Goal: Information Seeking & Learning: Find specific page/section

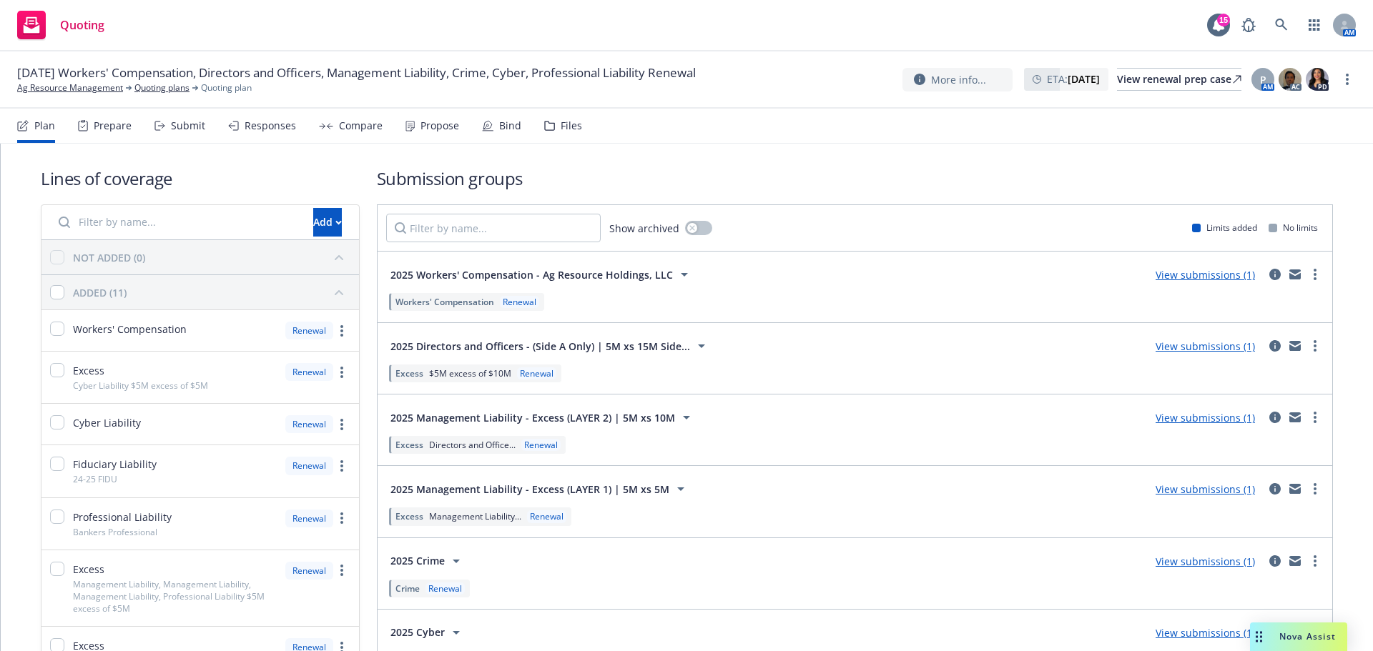
click at [72, 24] on span "Quoting" at bounding box center [82, 24] width 44 height 11
click at [48, 90] on link "Ag Resource Management" at bounding box center [70, 88] width 106 height 13
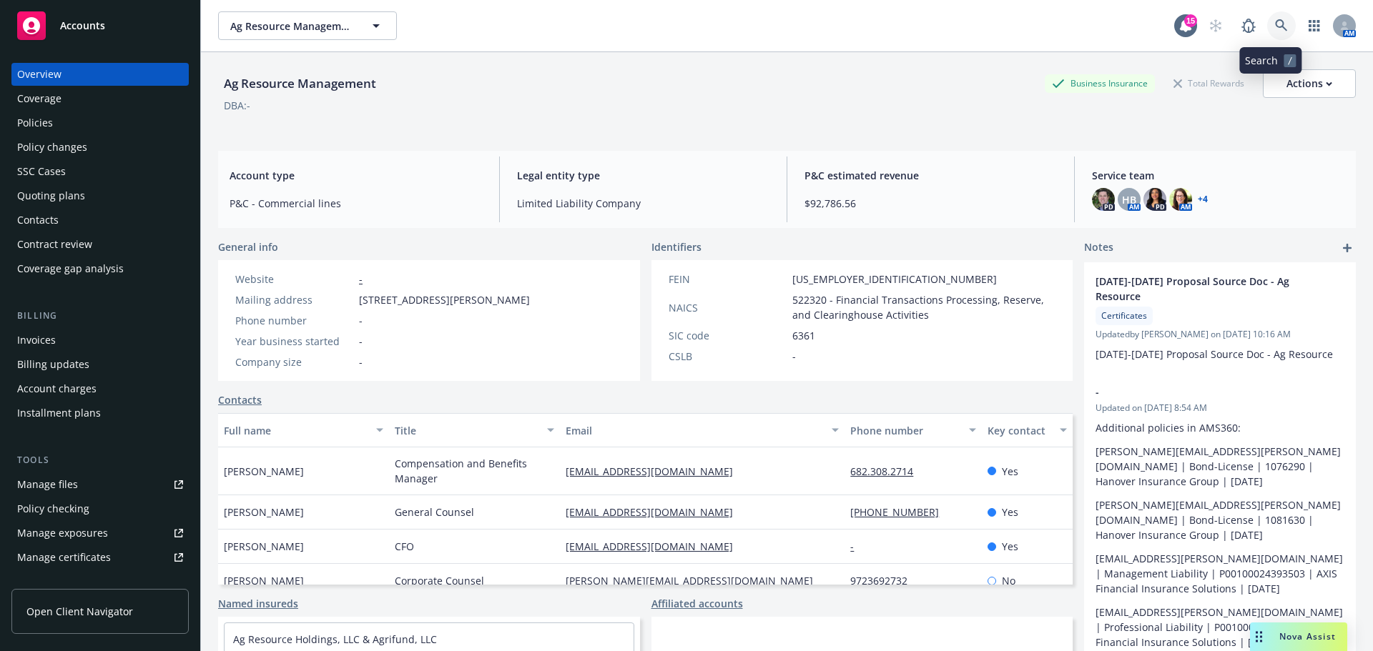
click at [1275, 25] on icon at bounding box center [1281, 25] width 13 height 13
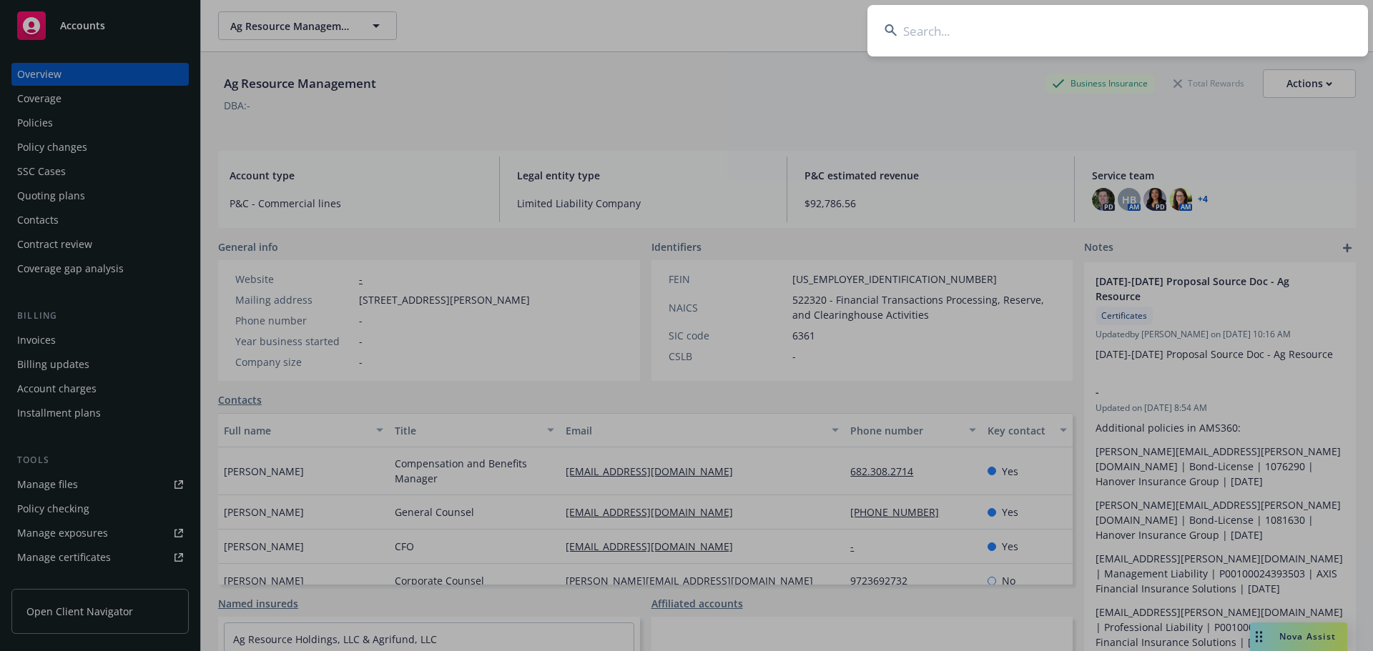
click at [950, 34] on input at bounding box center [1117, 30] width 501 height 51
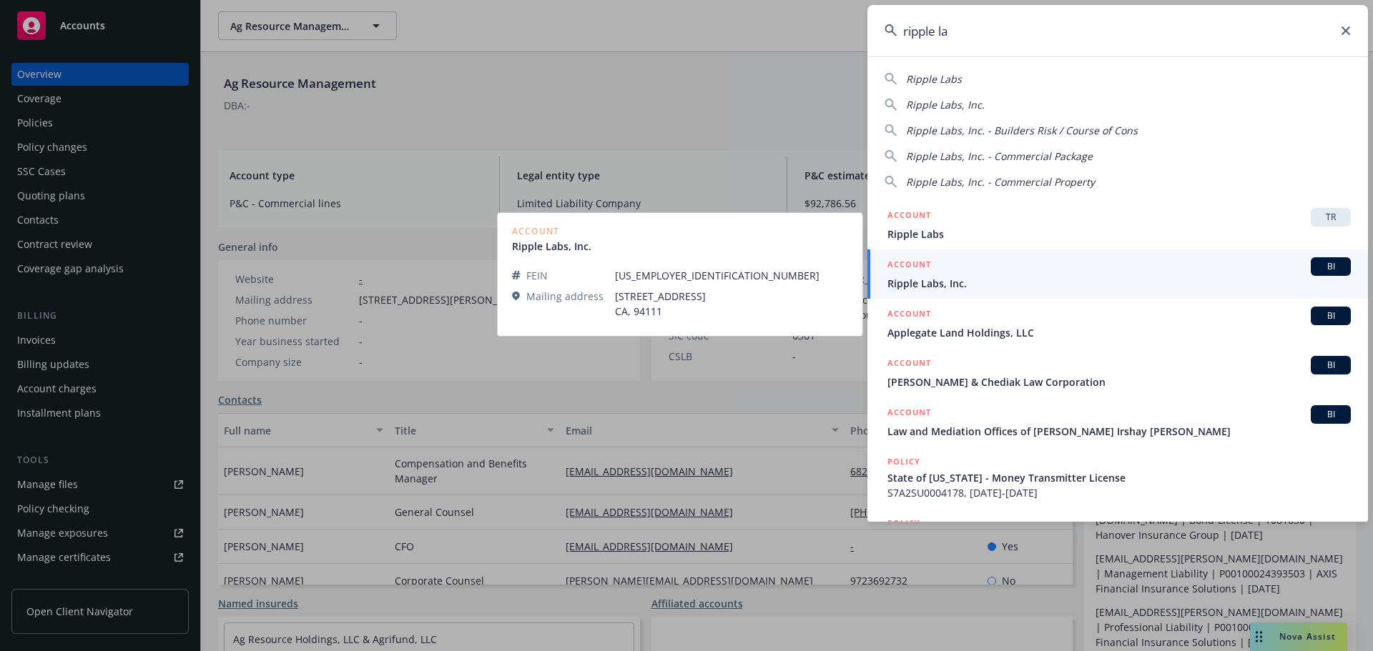
type input "ripple la"
click at [951, 281] on span "Ripple Labs, Inc." at bounding box center [1118, 283] width 463 height 15
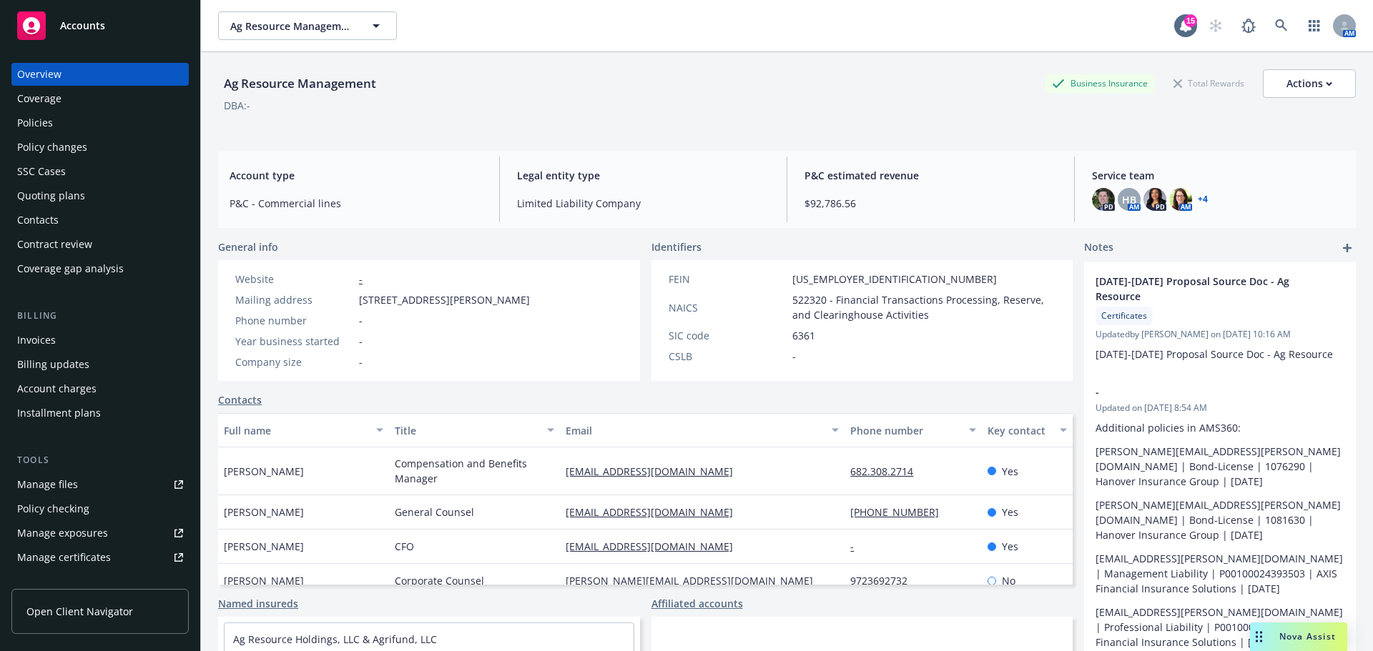
click at [46, 128] on div "Policies" at bounding box center [35, 123] width 36 height 23
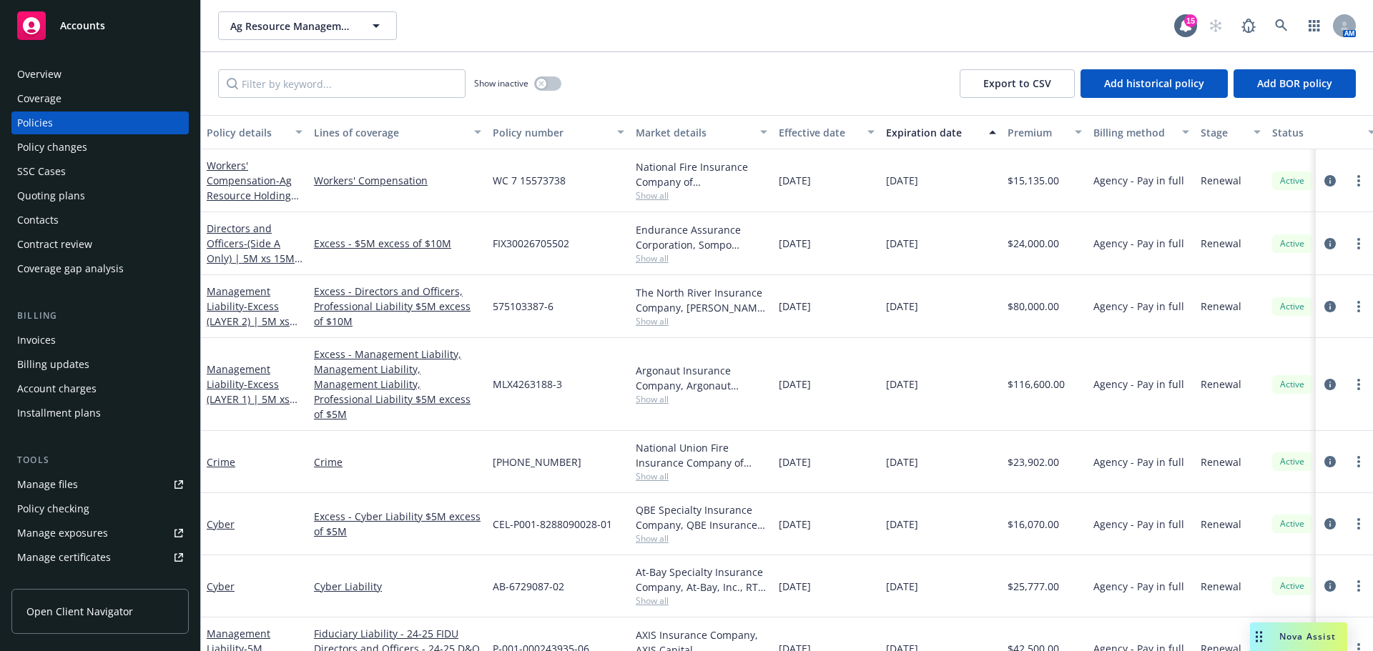
click at [47, 78] on div "Overview" at bounding box center [39, 74] width 44 height 23
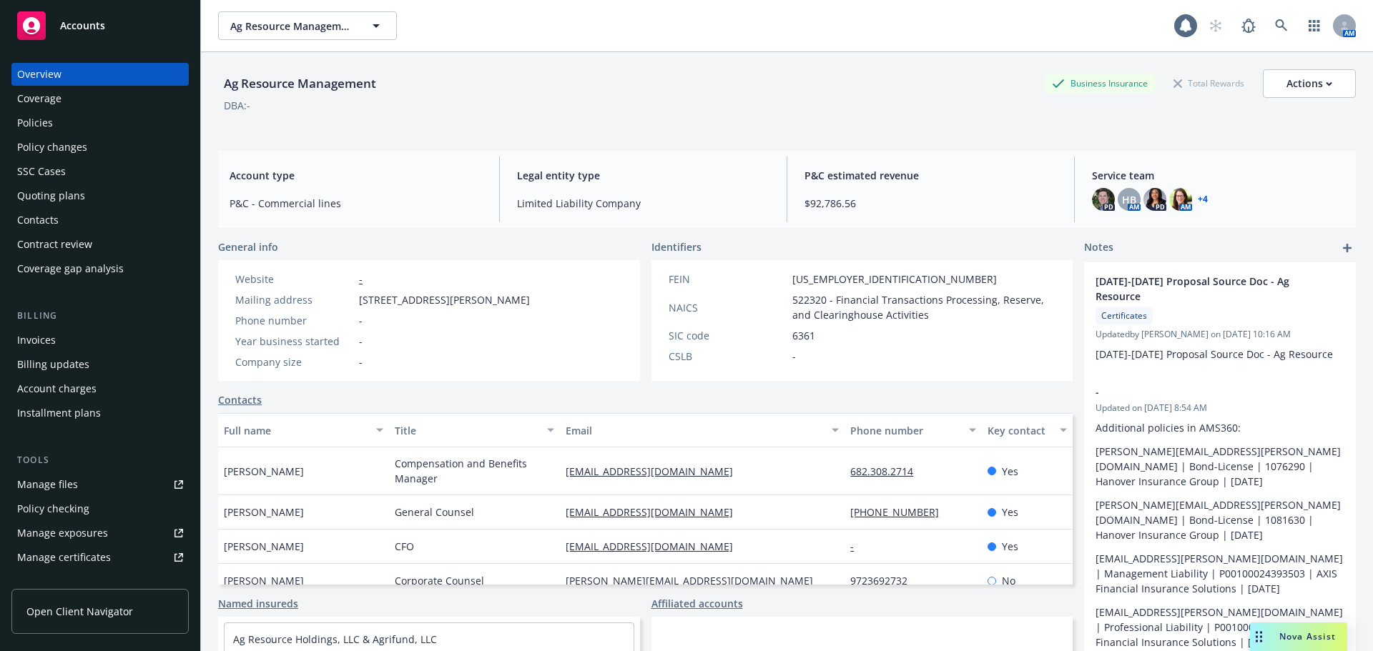
click at [89, 26] on span "Accounts" at bounding box center [82, 25] width 45 height 11
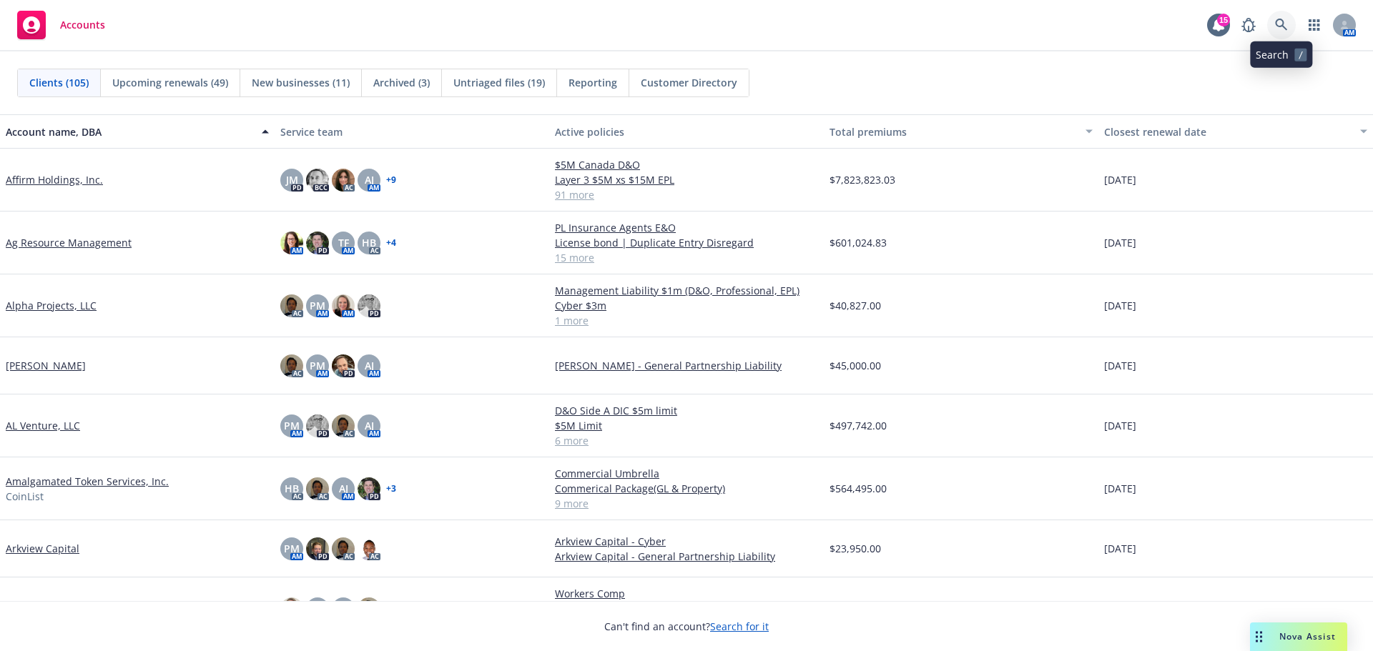
click at [1284, 22] on icon at bounding box center [1281, 25] width 13 height 13
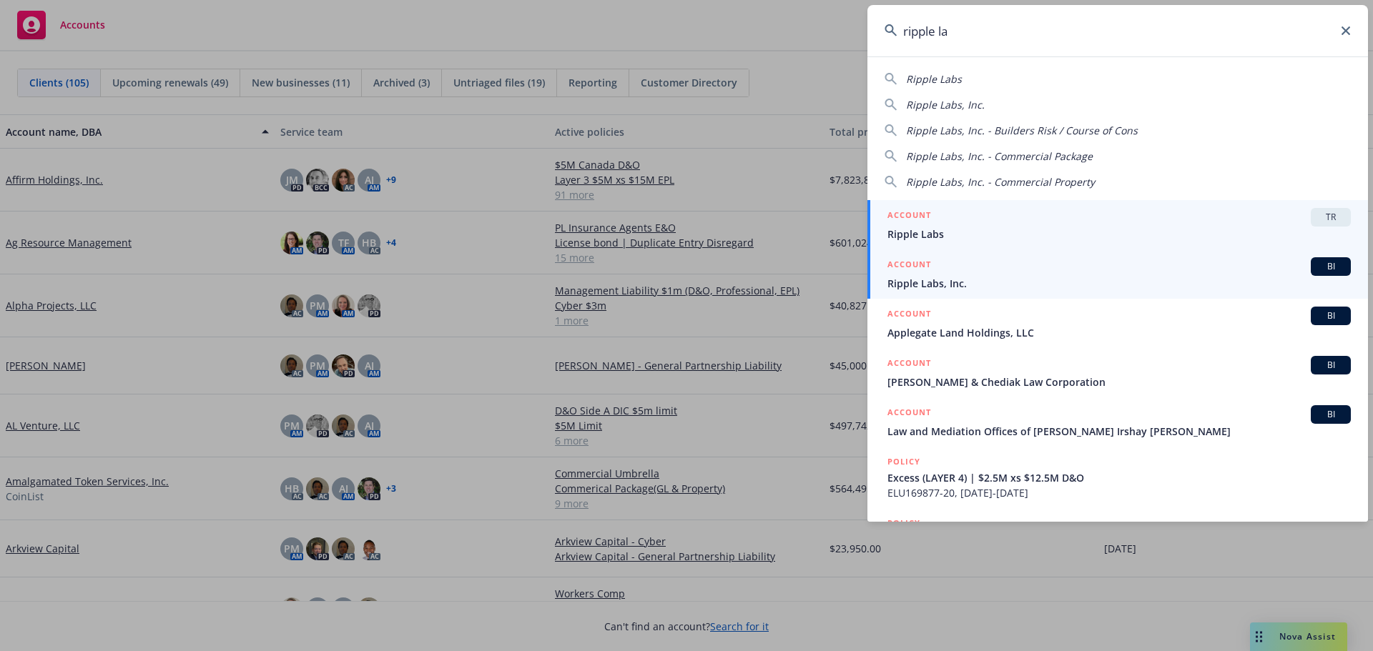
type input "ripple la"
click at [927, 273] on h5 "ACCOUNT" at bounding box center [909, 265] width 44 height 17
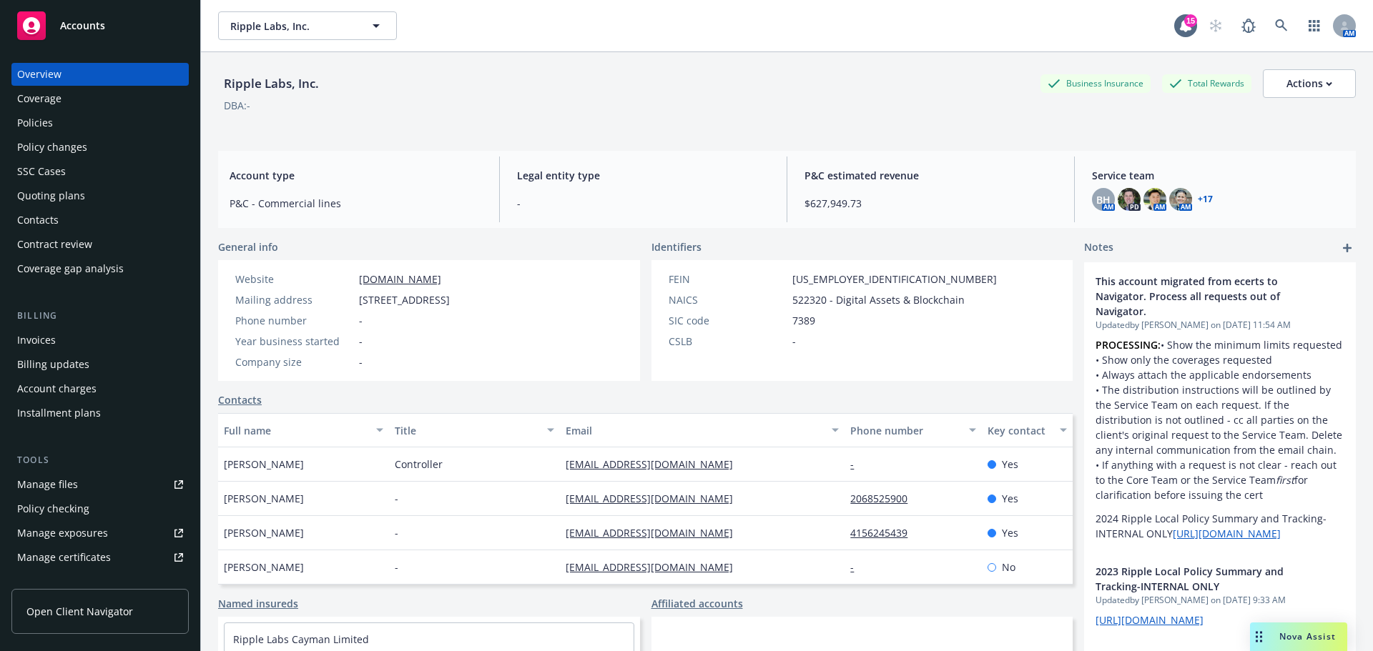
click at [34, 125] on div "Policies" at bounding box center [35, 123] width 36 height 23
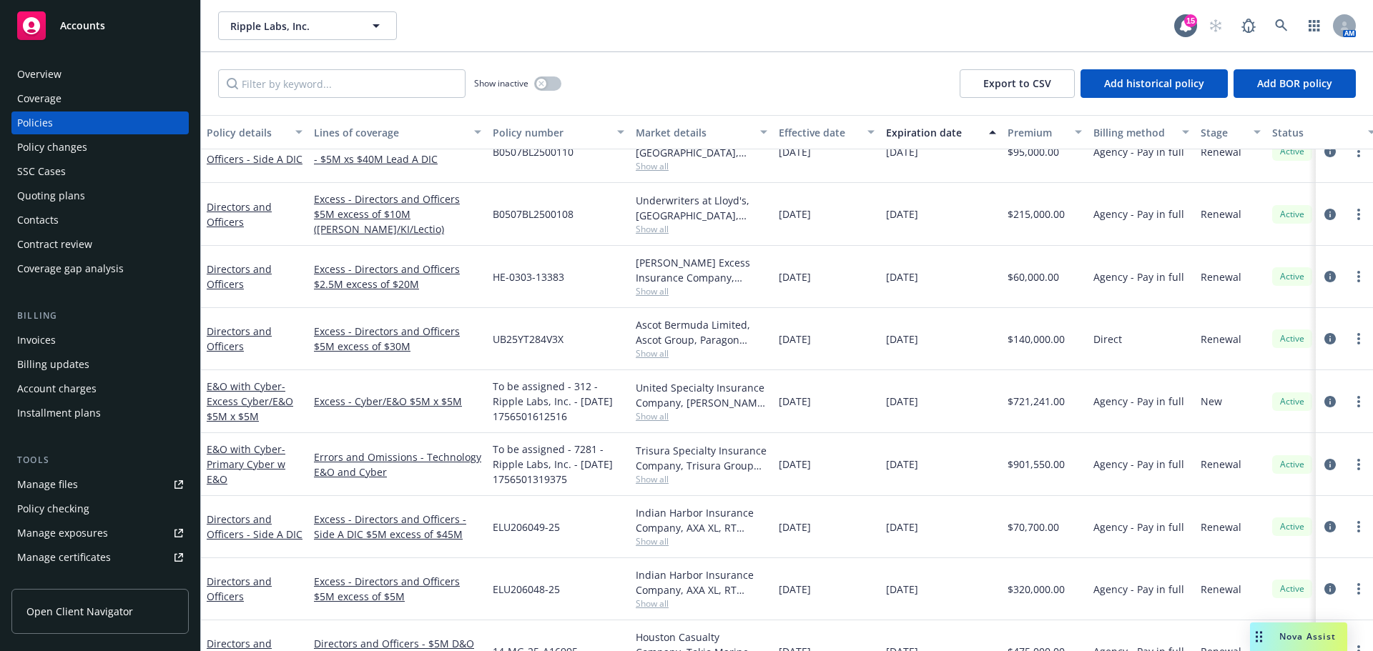
scroll to position [2288, 0]
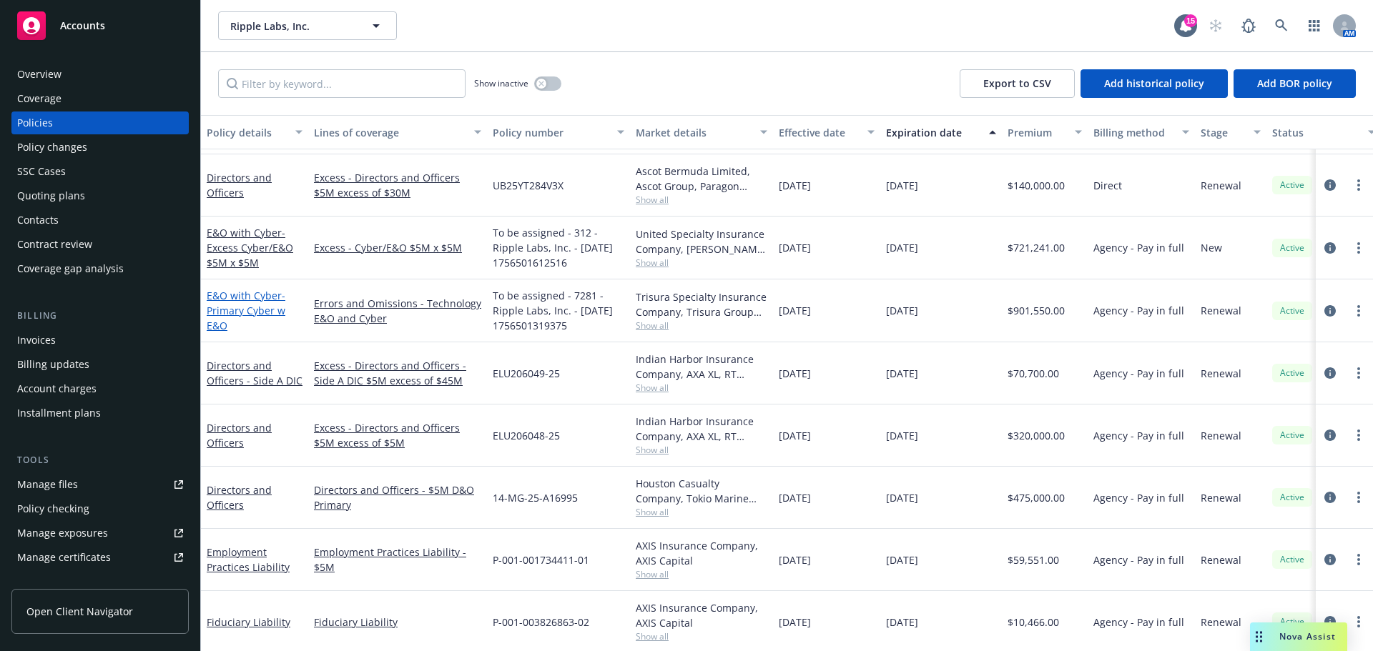
click at [240, 312] on span "- Primary Cyber w E&O" at bounding box center [246, 311] width 79 height 44
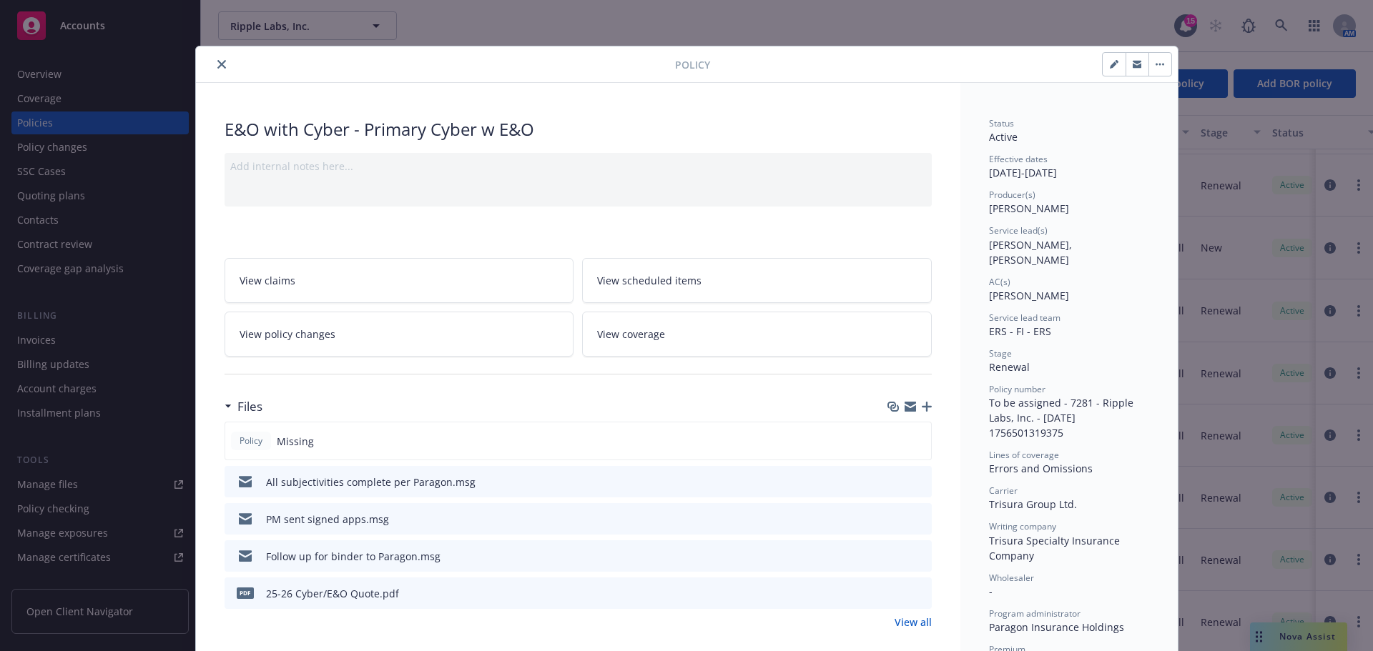
click at [217, 62] on icon "close" at bounding box center [221, 64] width 9 height 9
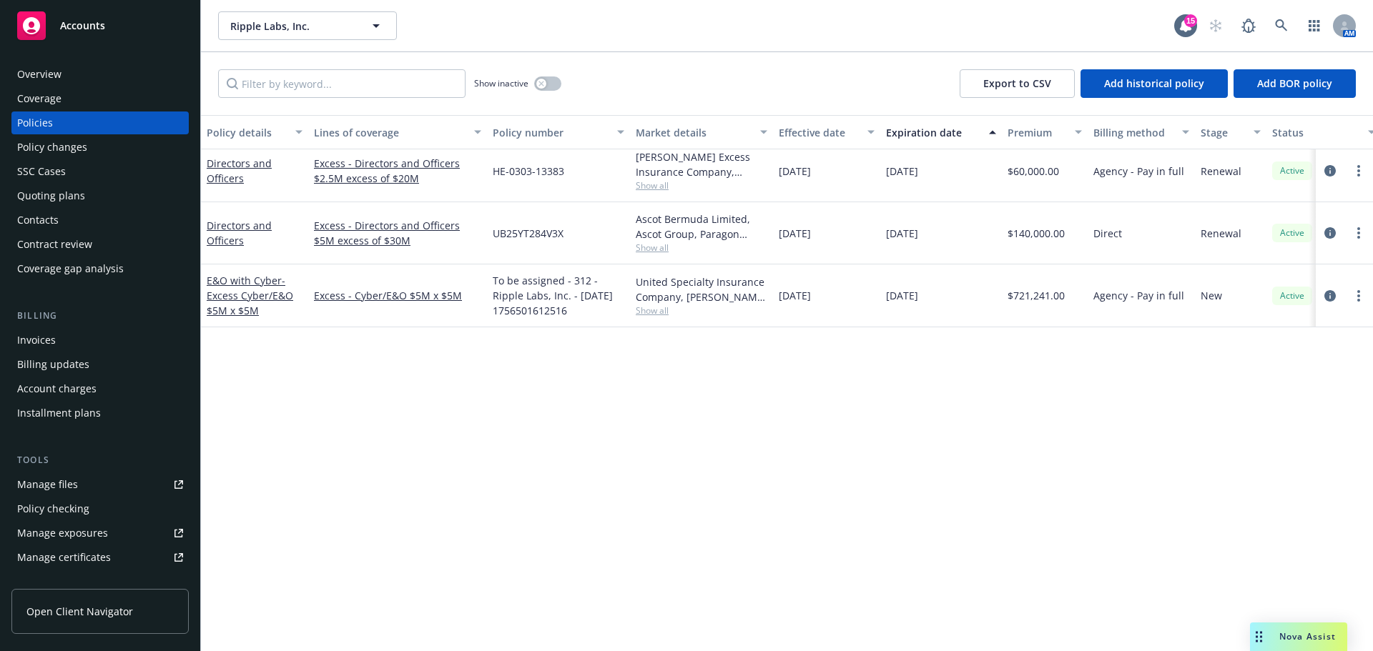
scroll to position [1788, 0]
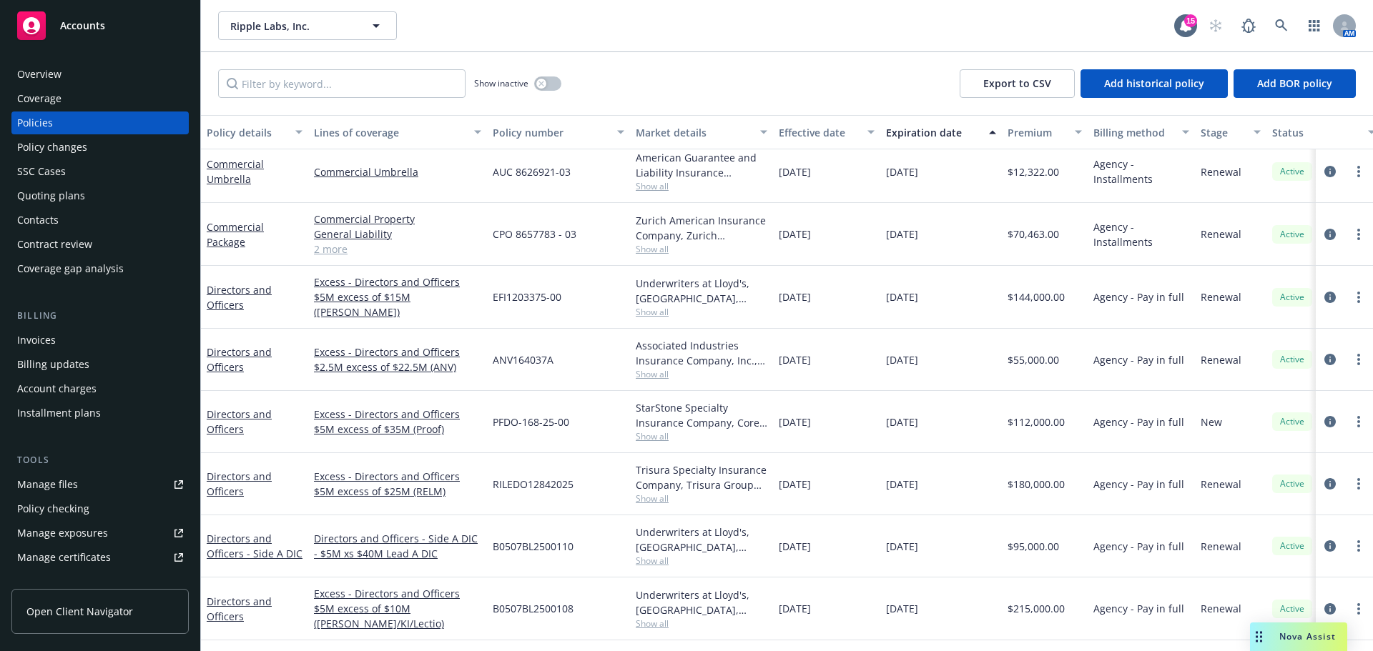
click at [34, 68] on div "Overview" at bounding box center [39, 74] width 44 height 23
